Goal: Navigation & Orientation: Find specific page/section

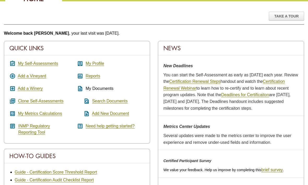
scroll to position [35, 0]
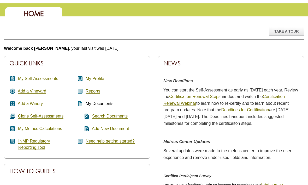
click at [95, 79] on link "My Profile" at bounding box center [94, 79] width 19 height 5
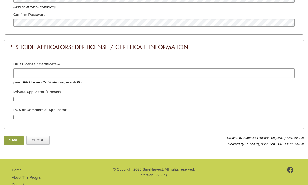
scroll to position [386, 0]
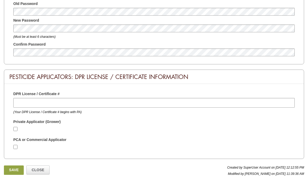
click at [40, 172] on link "Close" at bounding box center [37, 169] width 23 height 9
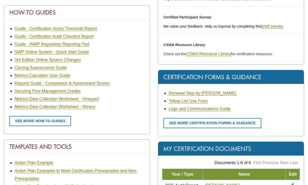
scroll to position [194, 0]
click at [182, 122] on link "See more certification forms & guidance" at bounding box center [212, 123] width 98 height 10
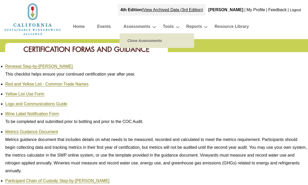
click at [106, 28] on link "Events" at bounding box center [104, 27] width 14 height 9
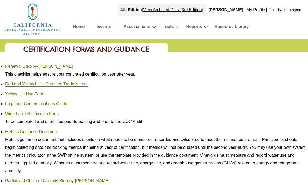
click at [227, 27] on link "Resource Library" at bounding box center [231, 27] width 34 height 9
